Goal: Information Seeking & Learning: Learn about a topic

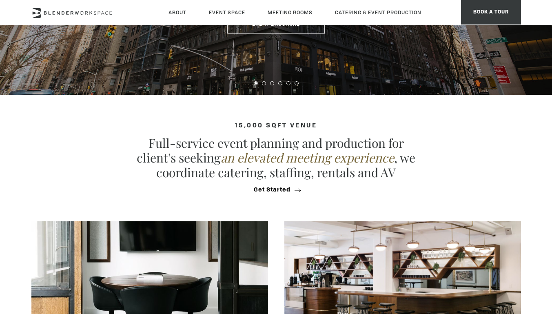
scroll to position [245, 0]
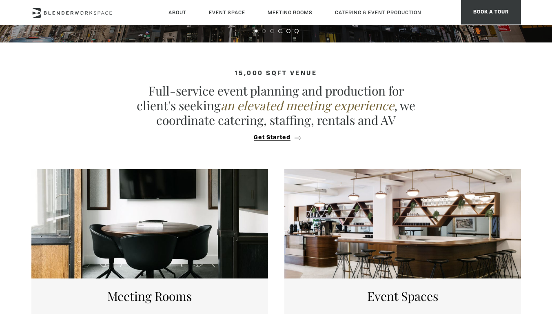
click at [356, 180] on div at bounding box center [402, 223] width 237 height 109
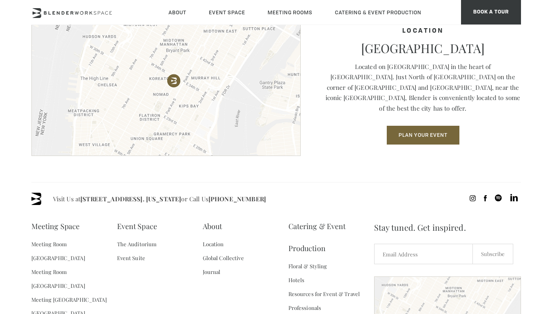
scroll to position [1101, 0]
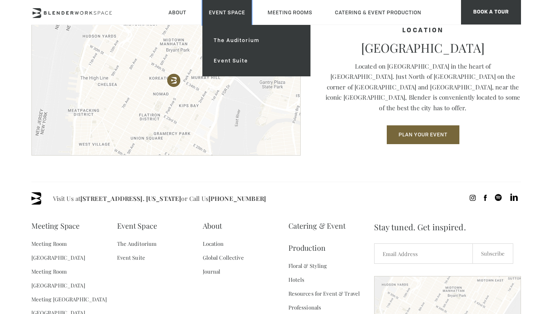
click at [220, 13] on link "Event Space" at bounding box center [226, 12] width 49 height 25
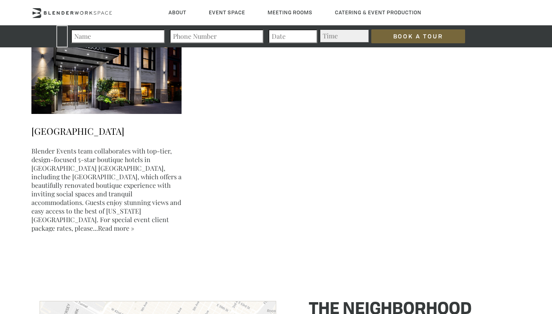
scroll to position [2121, 0]
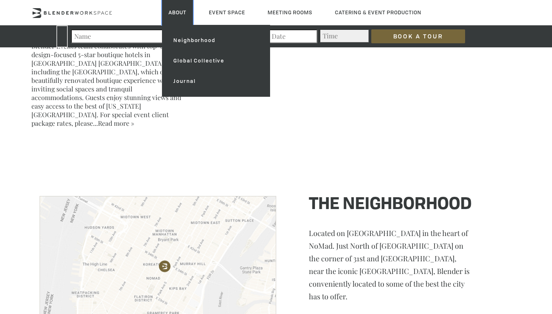
click at [186, 11] on link "About" at bounding box center [177, 12] width 31 height 25
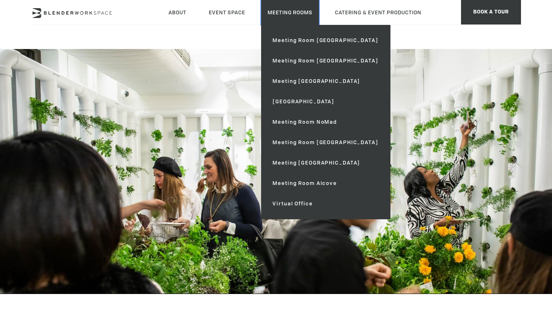
click at [298, 13] on link "Meeting Rooms" at bounding box center [290, 12] width 58 height 25
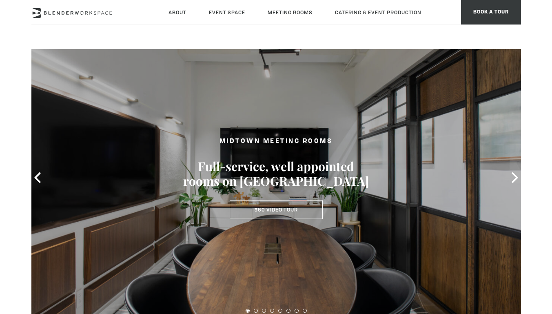
scroll to position [41, 0]
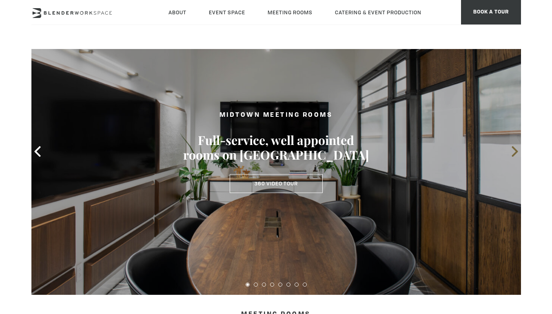
click at [513, 151] on icon at bounding box center [514, 151] width 11 height 11
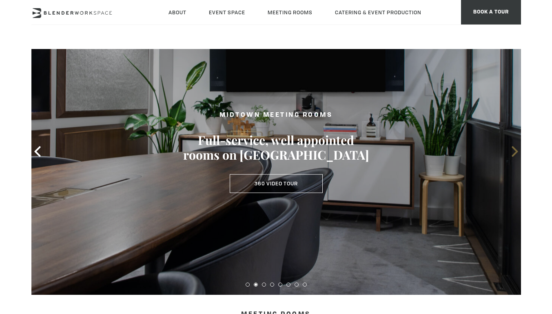
click at [513, 151] on icon at bounding box center [514, 151] width 11 height 11
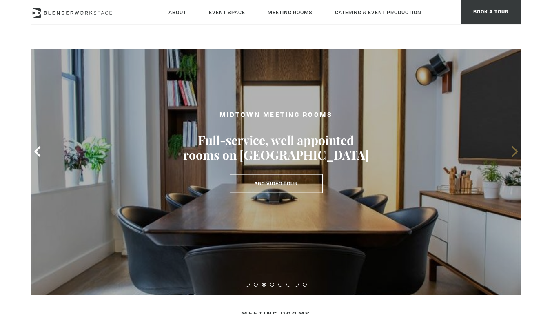
click at [513, 151] on icon at bounding box center [514, 151] width 11 height 11
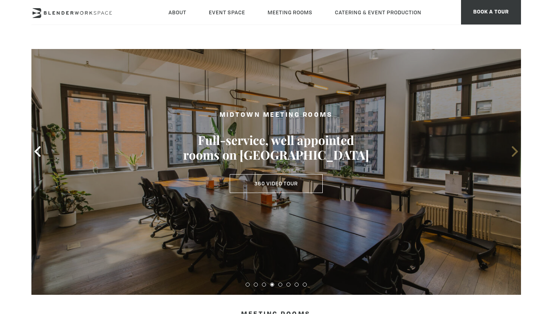
click at [513, 151] on icon at bounding box center [514, 151] width 11 height 11
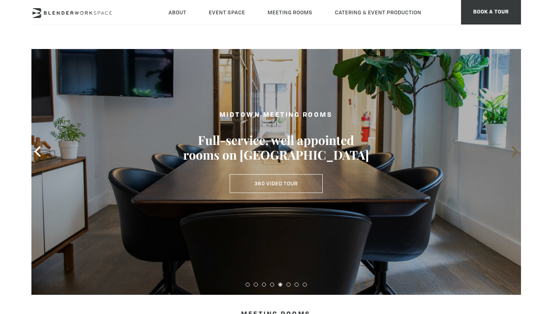
click at [513, 151] on icon at bounding box center [514, 151] width 11 height 11
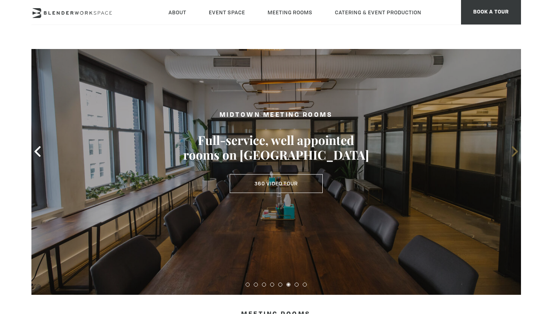
click at [513, 151] on icon at bounding box center [514, 151] width 11 height 11
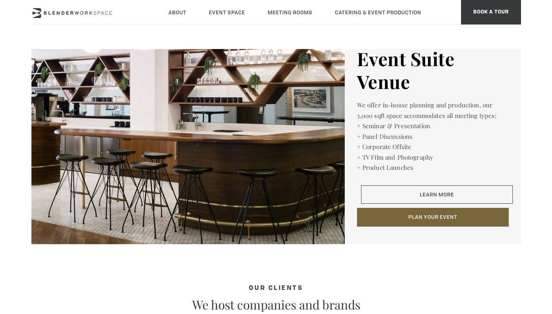
scroll to position [1264, 0]
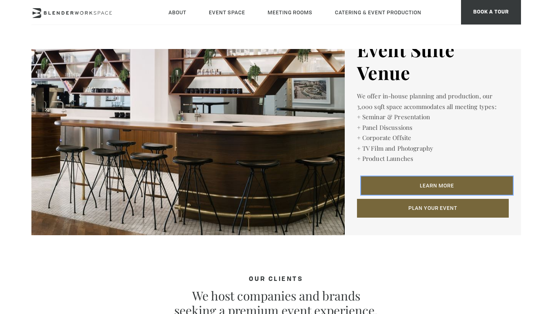
click at [489, 183] on link "Learn More" at bounding box center [437, 185] width 152 height 19
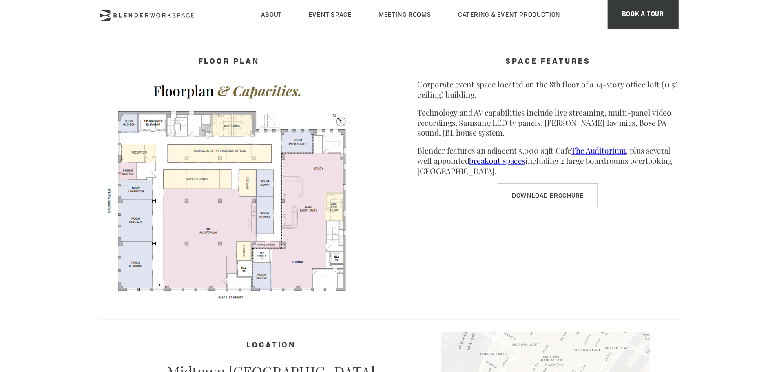
scroll to position [408, 0]
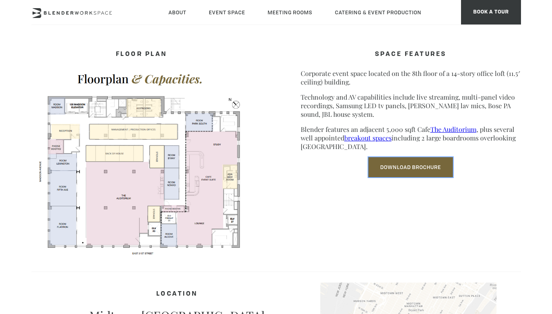
click at [421, 171] on link "Download Brochure" at bounding box center [410, 167] width 84 height 20
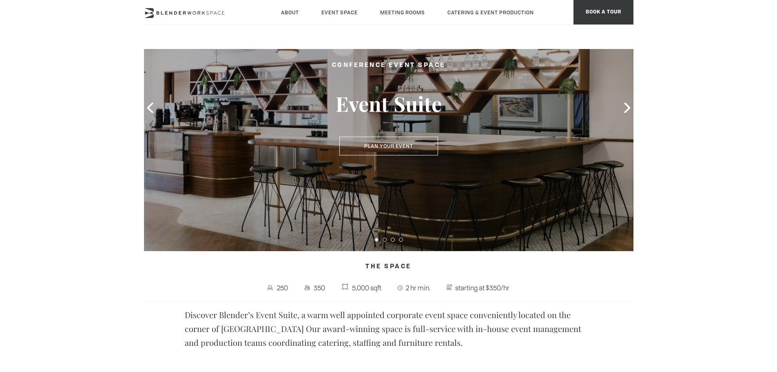
scroll to position [82, 0]
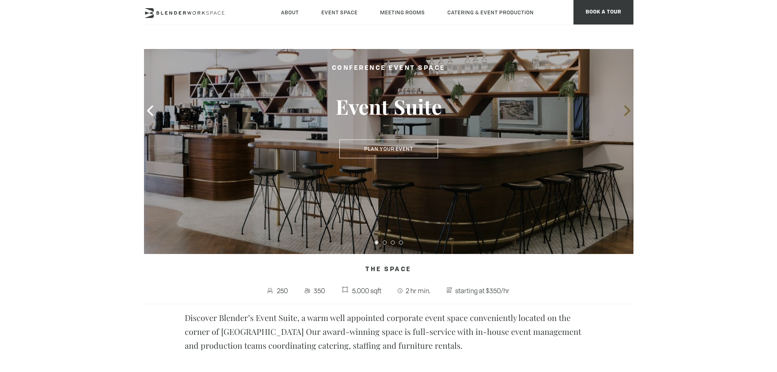
click at [551, 107] on icon at bounding box center [627, 110] width 11 height 11
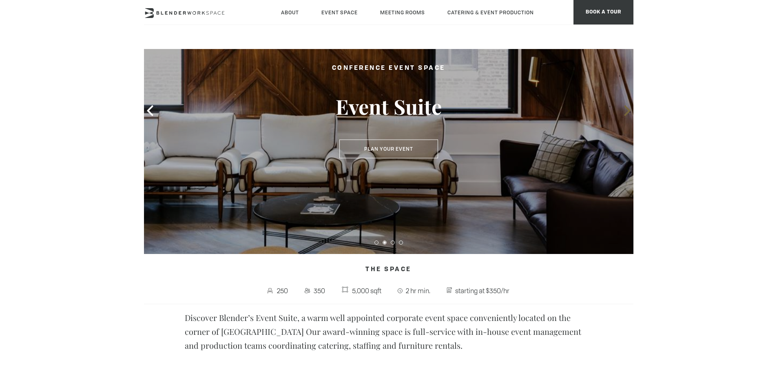
click at [551, 107] on icon at bounding box center [627, 110] width 11 height 11
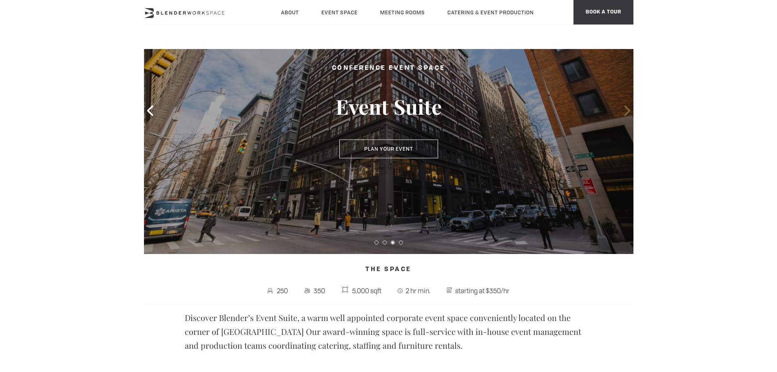
click at [551, 107] on icon at bounding box center [627, 110] width 11 height 11
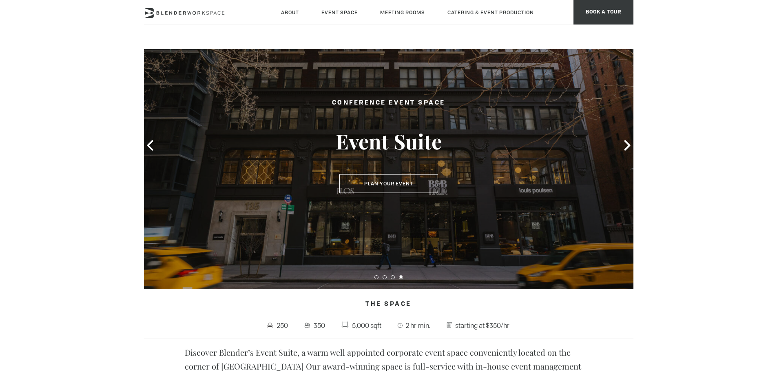
scroll to position [0, 0]
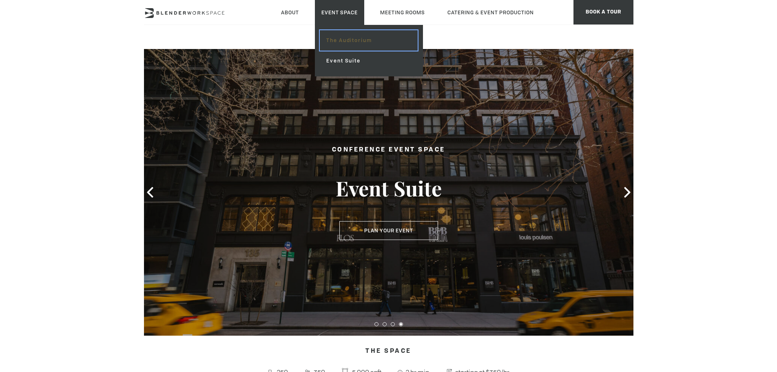
click at [346, 40] on link "The Auditorium" at bounding box center [368, 40] width 97 height 20
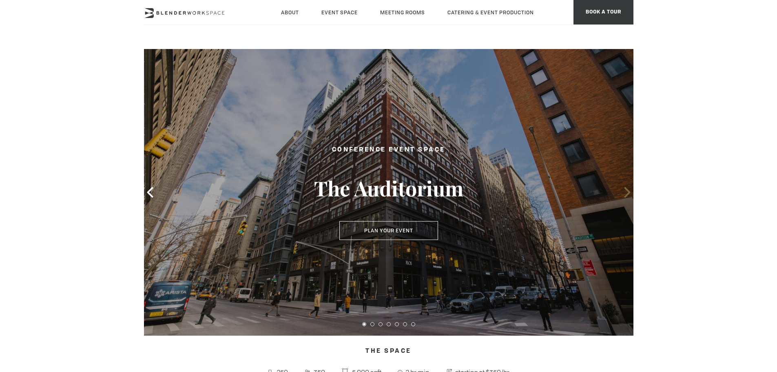
click at [626, 194] on icon at bounding box center [627, 192] width 11 height 11
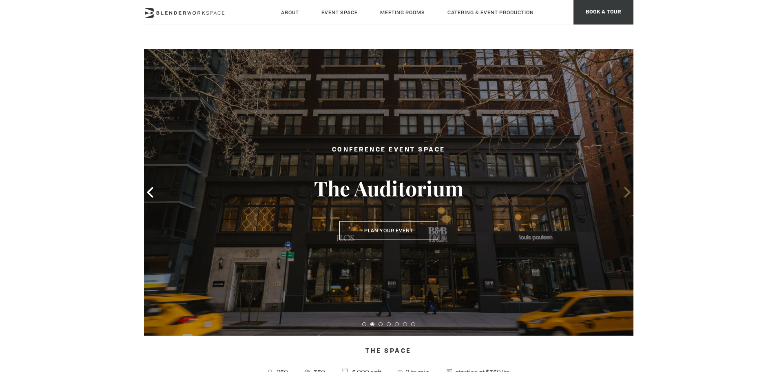
click at [626, 194] on icon at bounding box center [627, 192] width 11 height 11
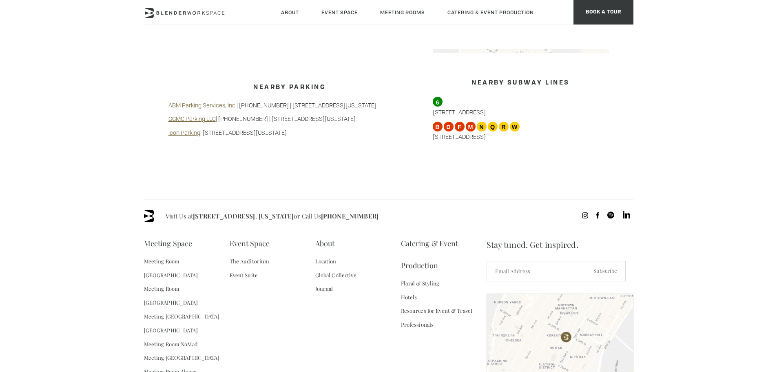
scroll to position [778, 0]
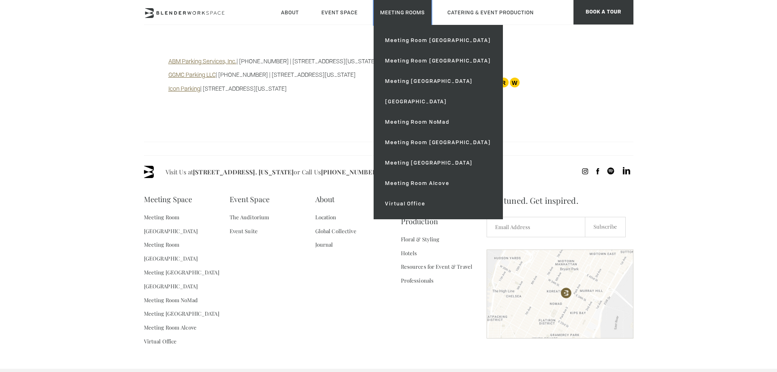
click at [413, 17] on link "Meeting Rooms" at bounding box center [403, 12] width 58 height 25
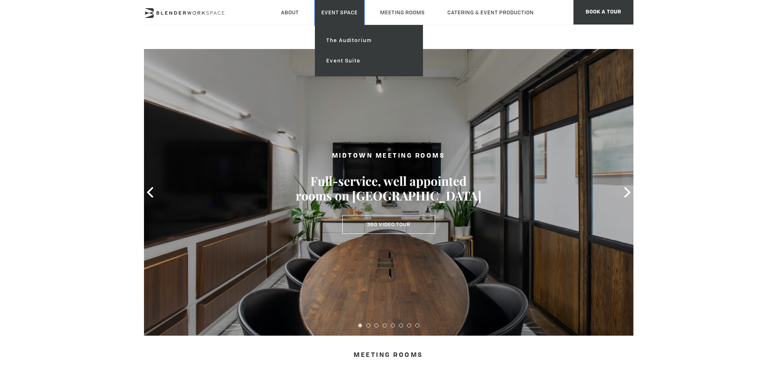
click at [331, 8] on link "Event Space" at bounding box center [339, 12] width 49 height 25
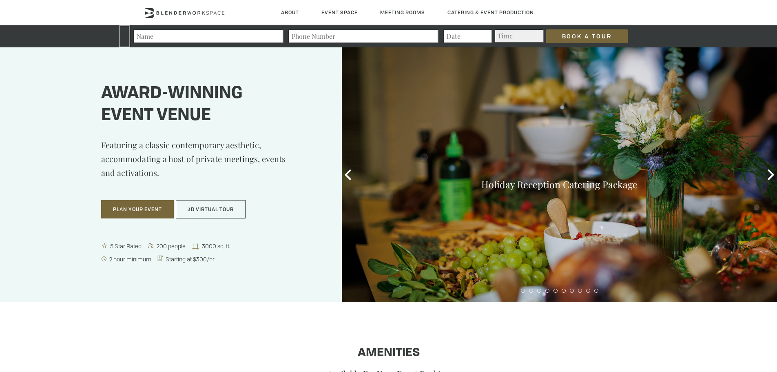
type div "[DATE]"
click at [220, 209] on button "3D Virtual Tour" at bounding box center [211, 209] width 70 height 19
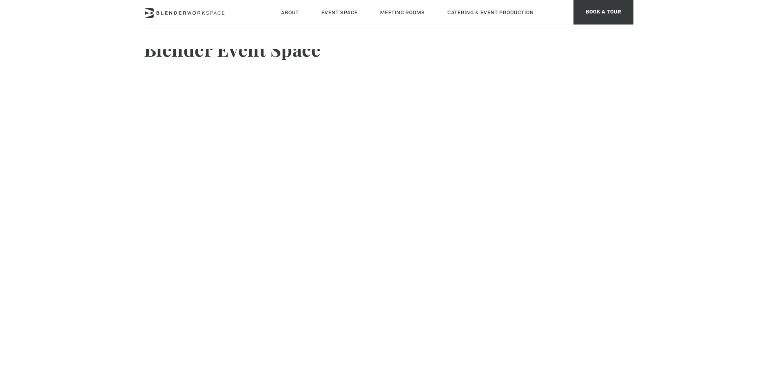
scroll to position [41, 0]
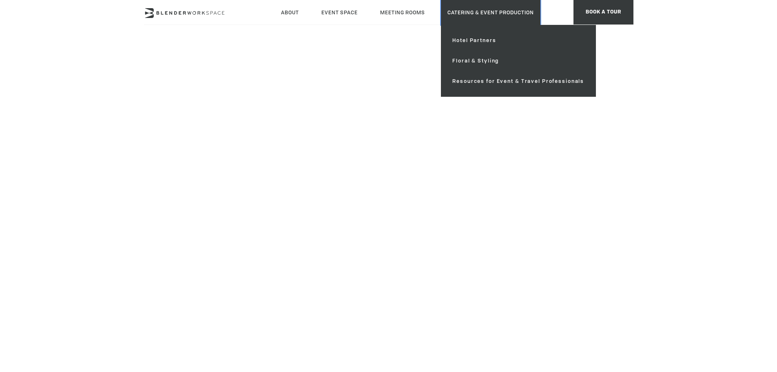
click at [486, 7] on link "Catering & Event Production" at bounding box center [491, 12] width 100 height 25
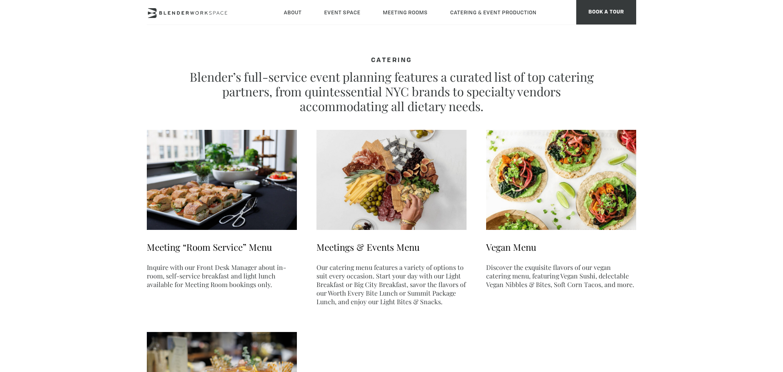
type div "[DATE]"
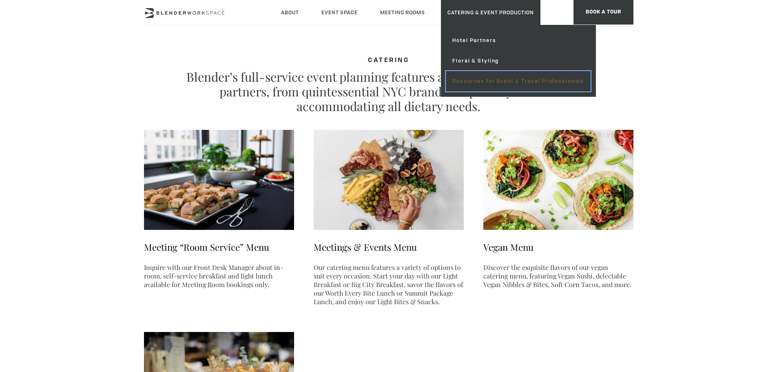
click at [483, 85] on link "Resources for Event & Travel Professionals" at bounding box center [518, 81] width 145 height 20
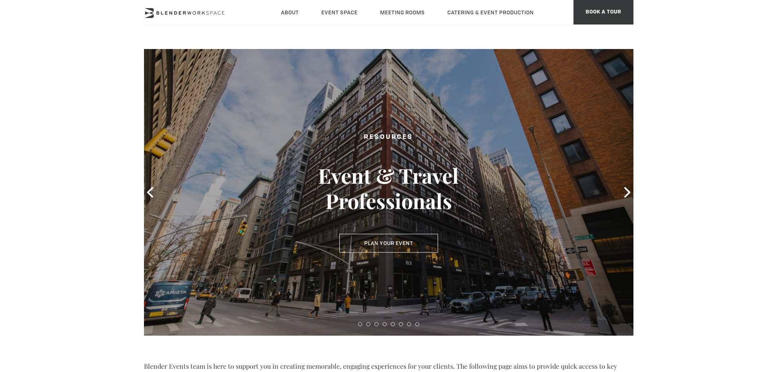
type div "[DATE]"
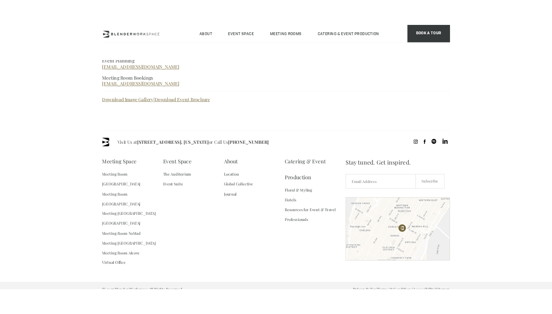
scroll to position [370, 0]
